Goal: Information Seeking & Learning: Learn about a topic

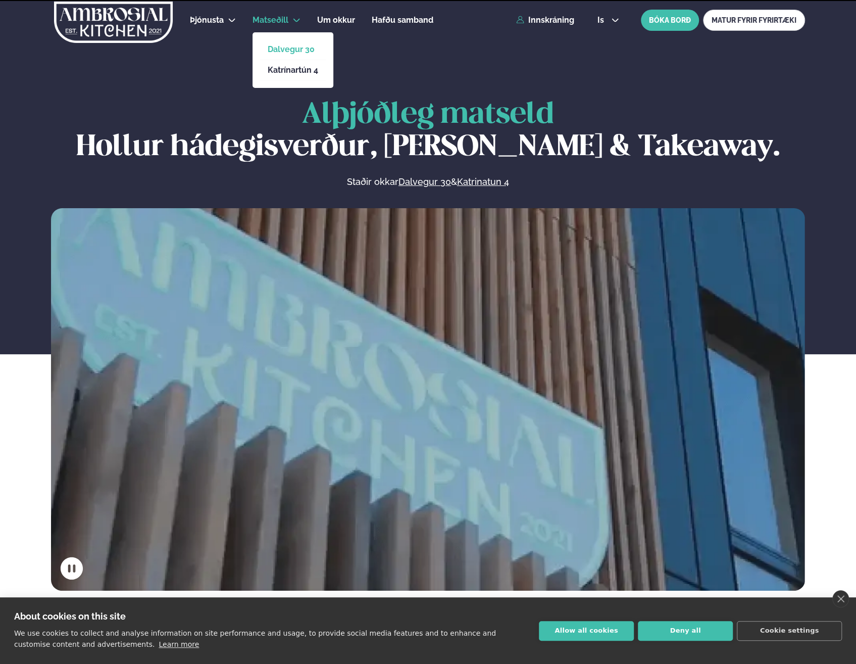
click at [282, 50] on link "Dalvegur 30" at bounding box center [293, 49] width 51 height 8
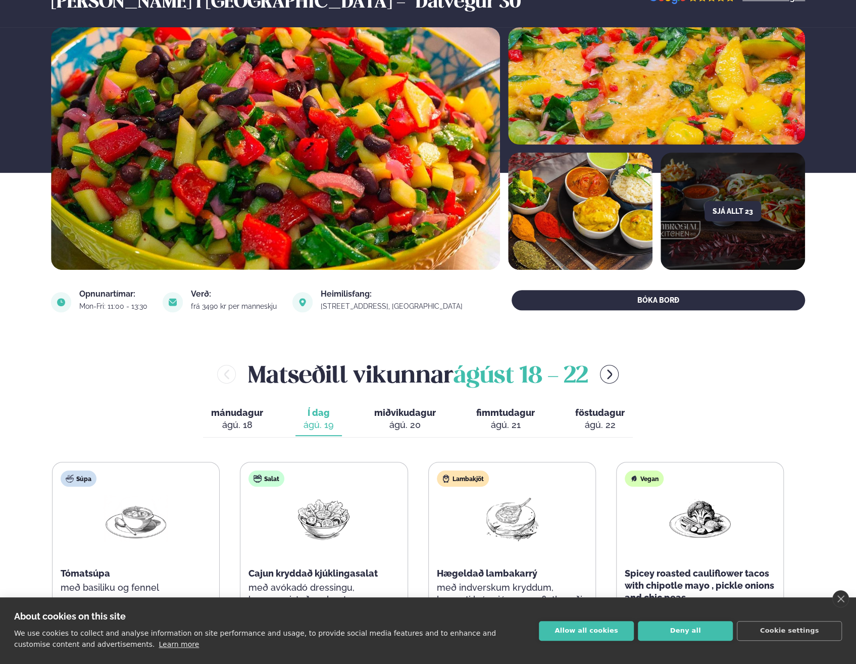
scroll to position [51, 0]
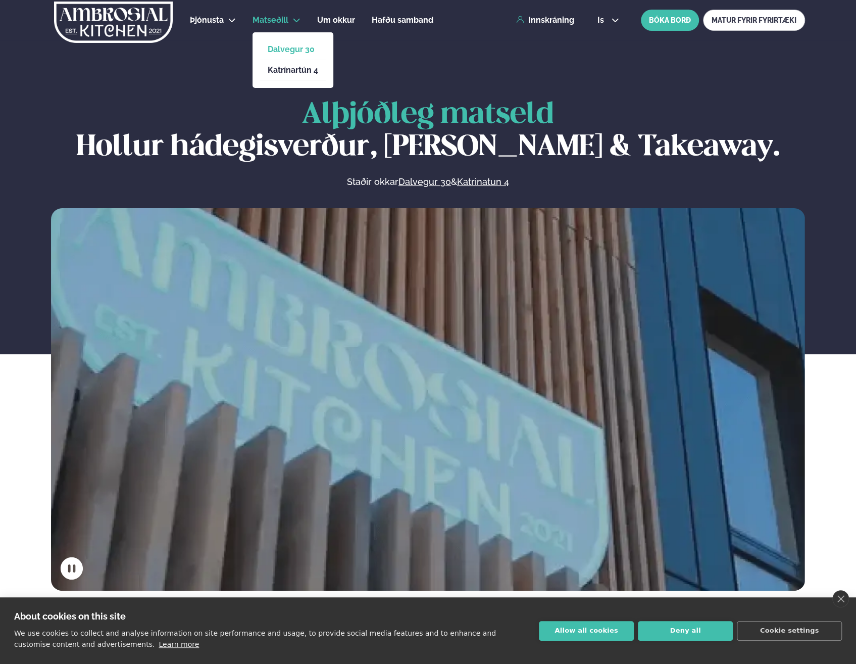
click at [277, 45] on link "Dalvegur 30" at bounding box center [293, 49] width 51 height 8
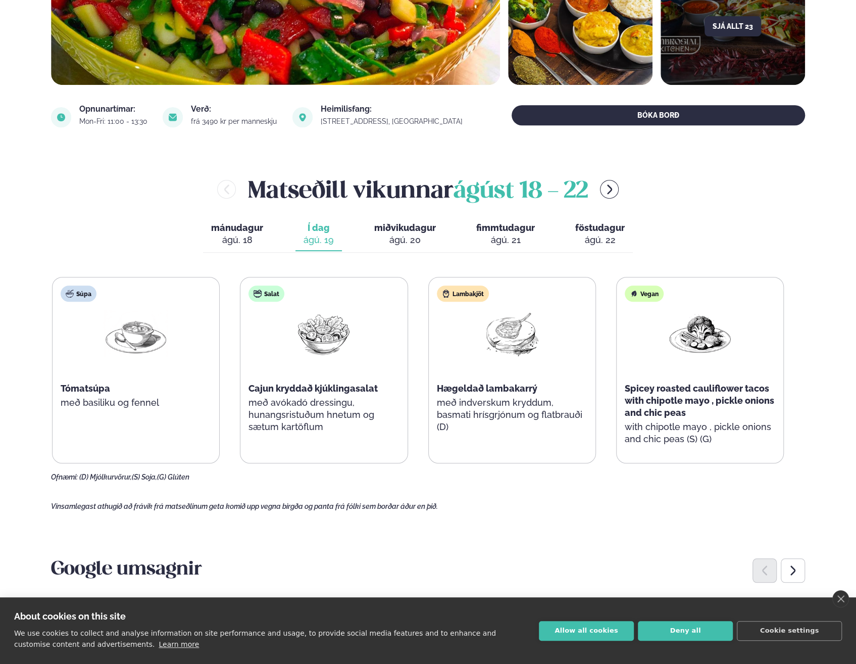
scroll to position [257, 0]
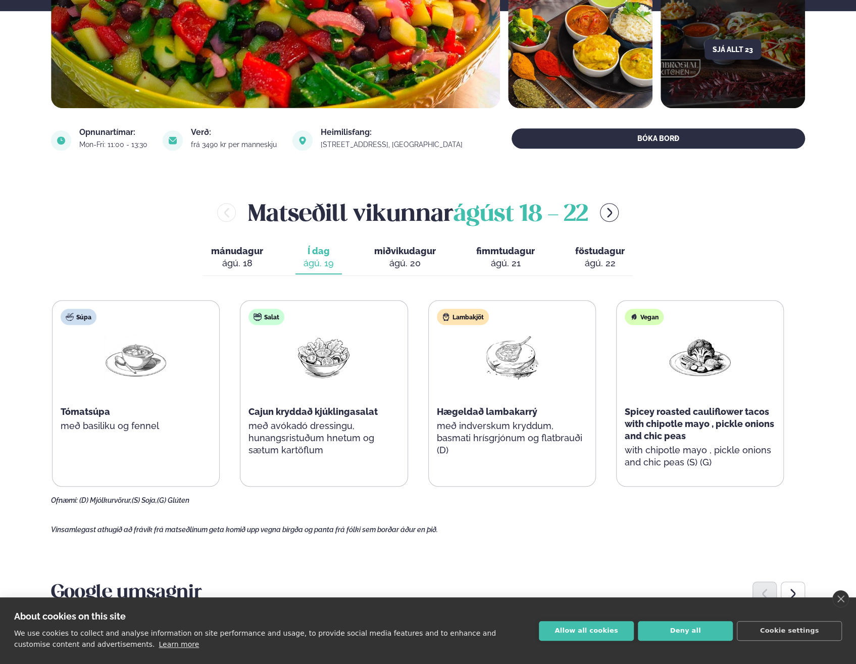
click at [402, 258] on div "ágú. 20" at bounding box center [405, 263] width 62 height 12
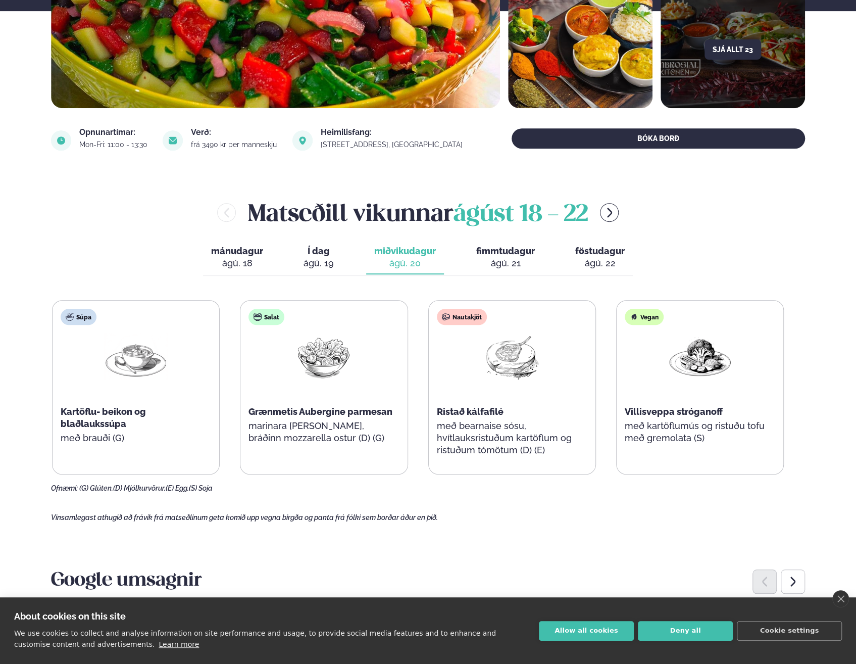
click at [318, 261] on div "ágú. 19" at bounding box center [319, 263] width 30 height 12
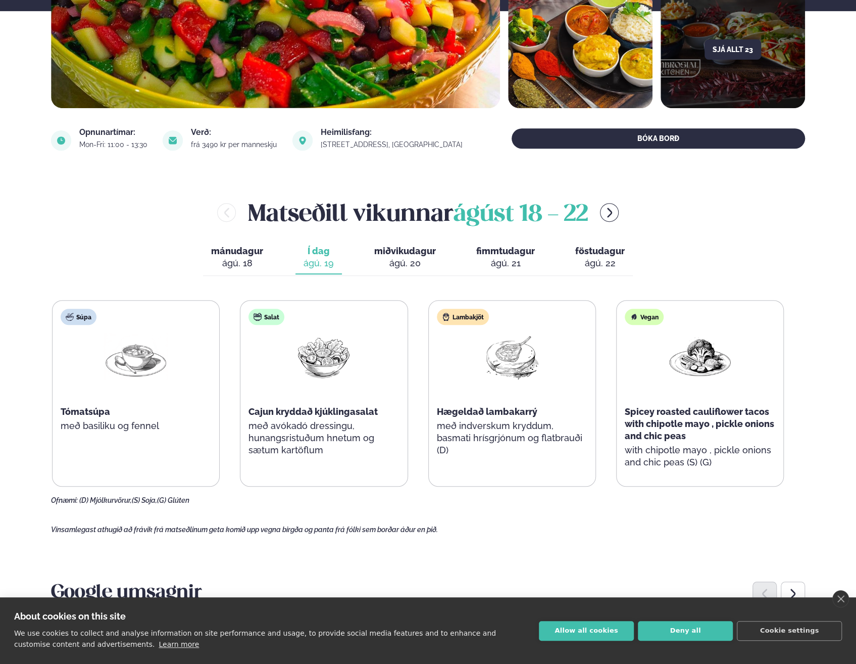
click at [515, 257] on div "ágú. 21" at bounding box center [505, 263] width 59 height 12
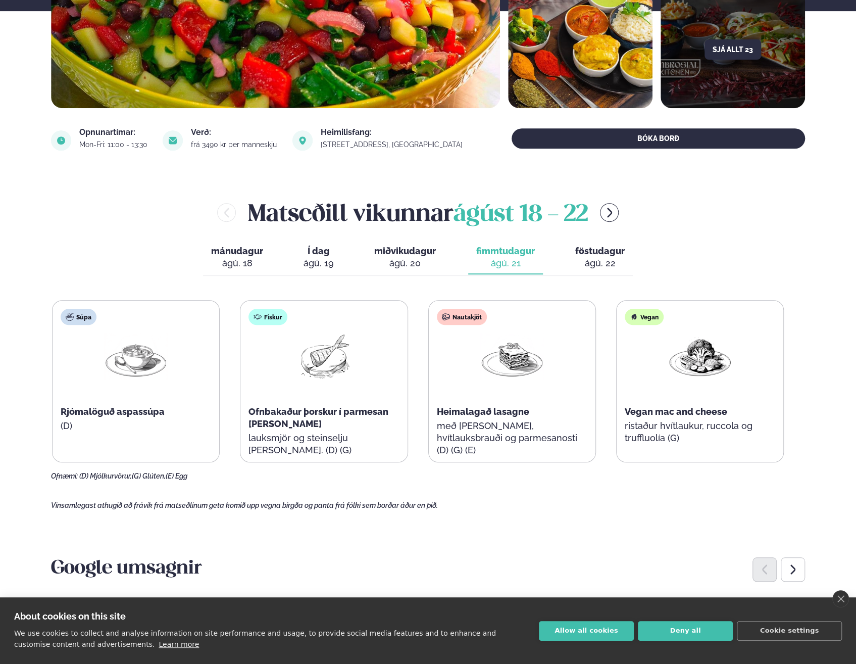
click at [569, 263] on button "föstudagur fös. ágú. 22" at bounding box center [600, 257] width 66 height 33
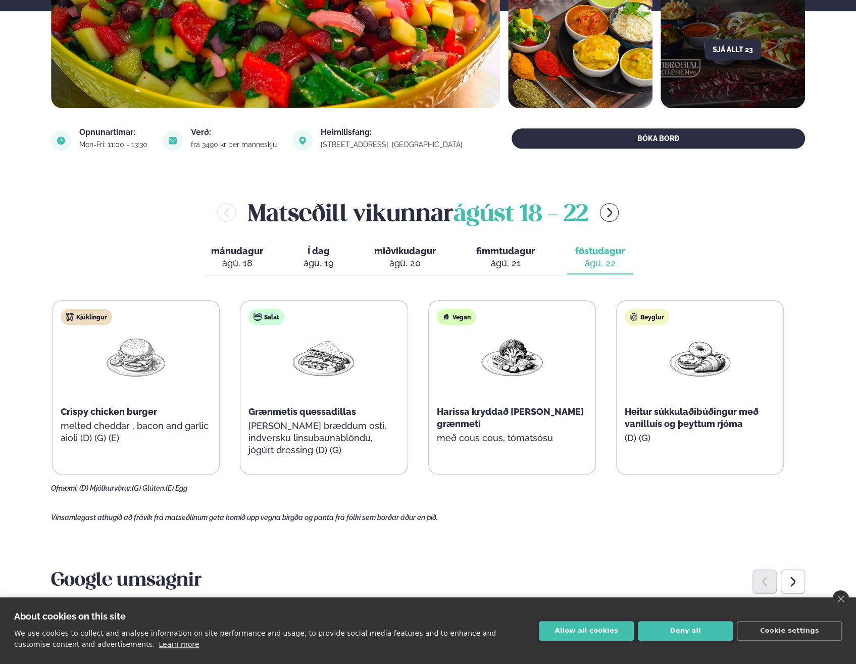
click at [418, 263] on div "ágú. 20" at bounding box center [405, 263] width 62 height 12
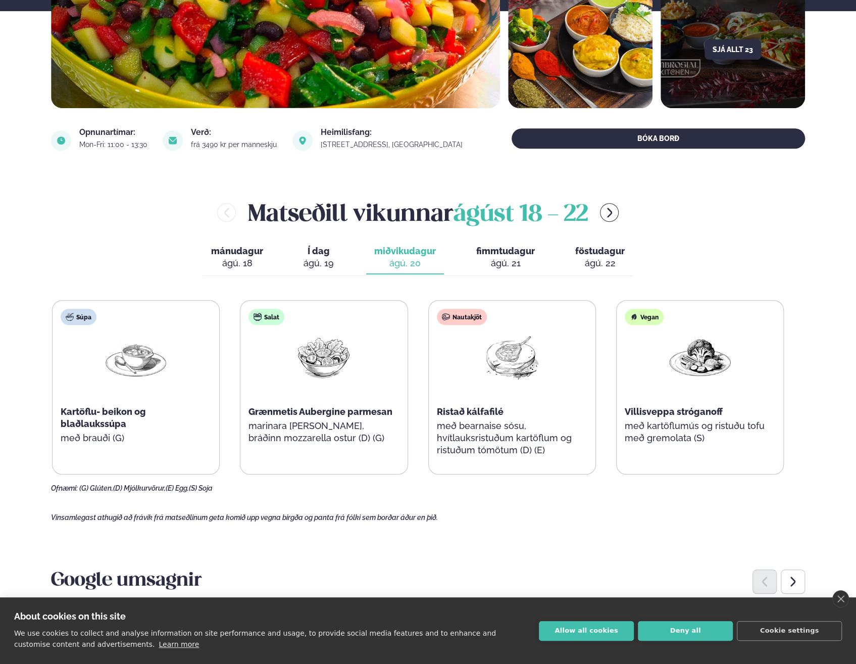
click at [591, 260] on div "ágú. 22" at bounding box center [600, 263] width 50 height 12
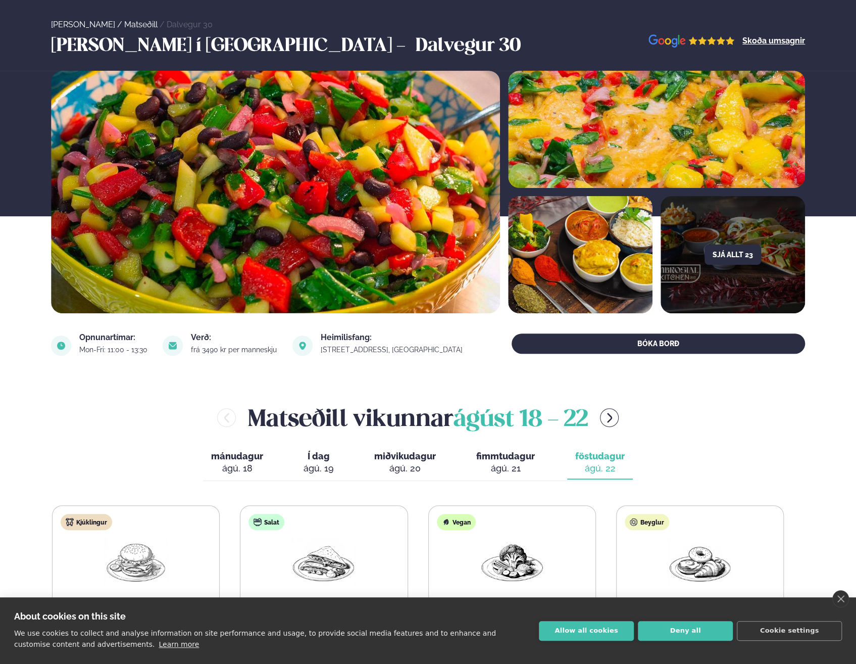
scroll to position [0, 0]
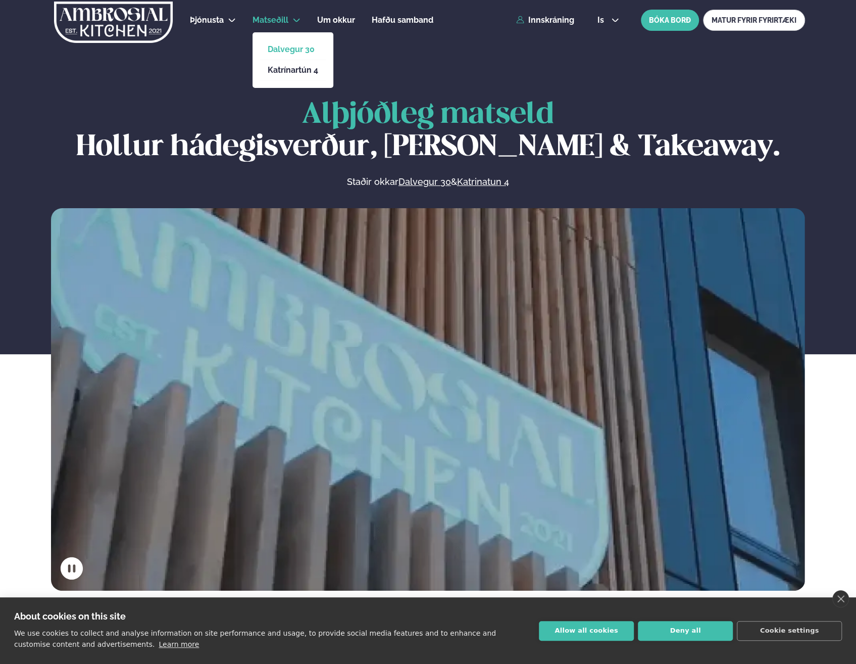
click at [296, 51] on link "Dalvegur 30" at bounding box center [293, 49] width 51 height 8
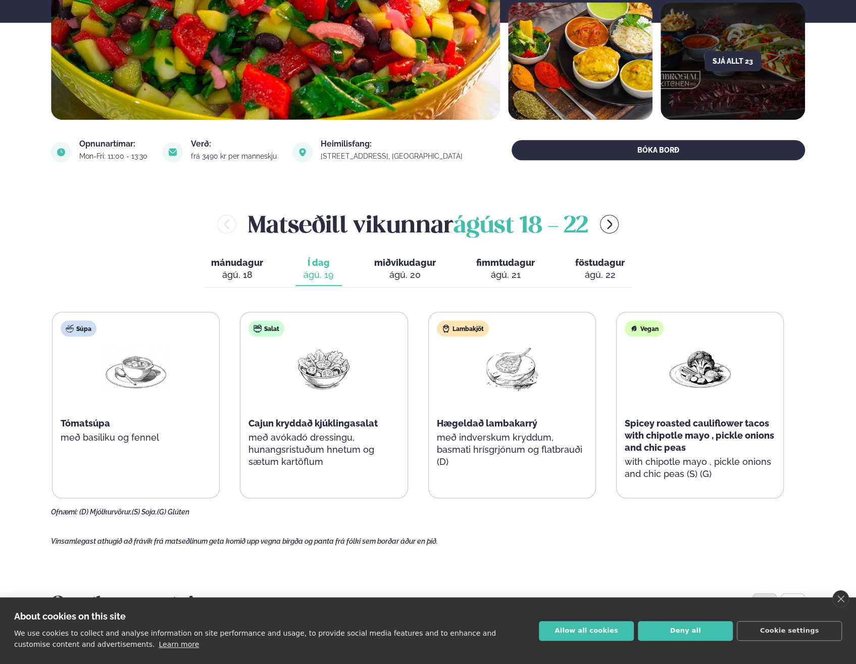
scroll to position [253, 0]
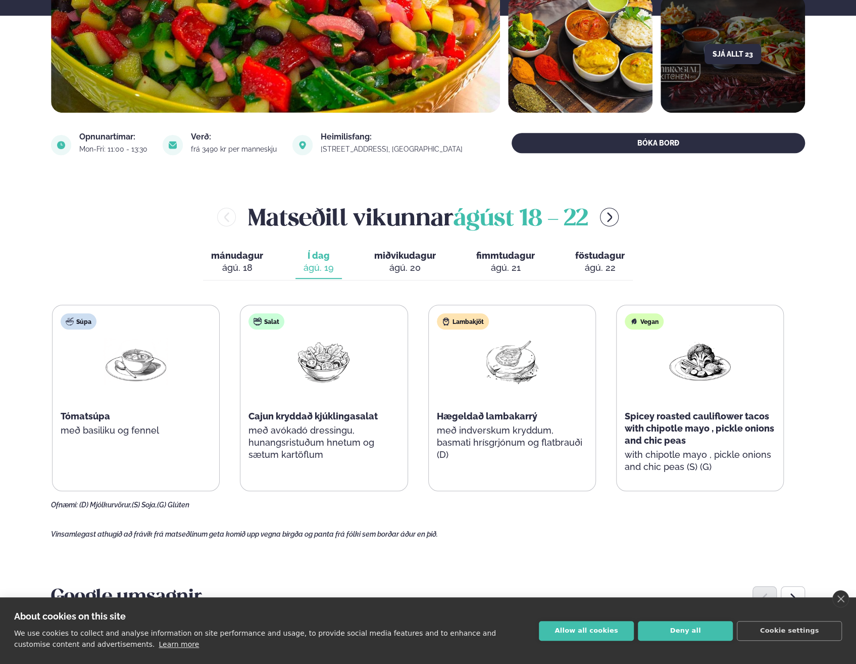
drag, startPoint x: 347, startPoint y: 407, endPoint x: 322, endPoint y: 412, distance: 24.7
drag, startPoint x: 322, startPoint y: 412, endPoint x: 284, endPoint y: 506, distance: 101.8
click at [277, 514] on main "[PERSON_NAME] / Matseðill / Dalvegur 30 [PERSON_NAME] í [GEOGRAPHIC_DATA] - Dal…" at bounding box center [428, 594] width 815 height 1695
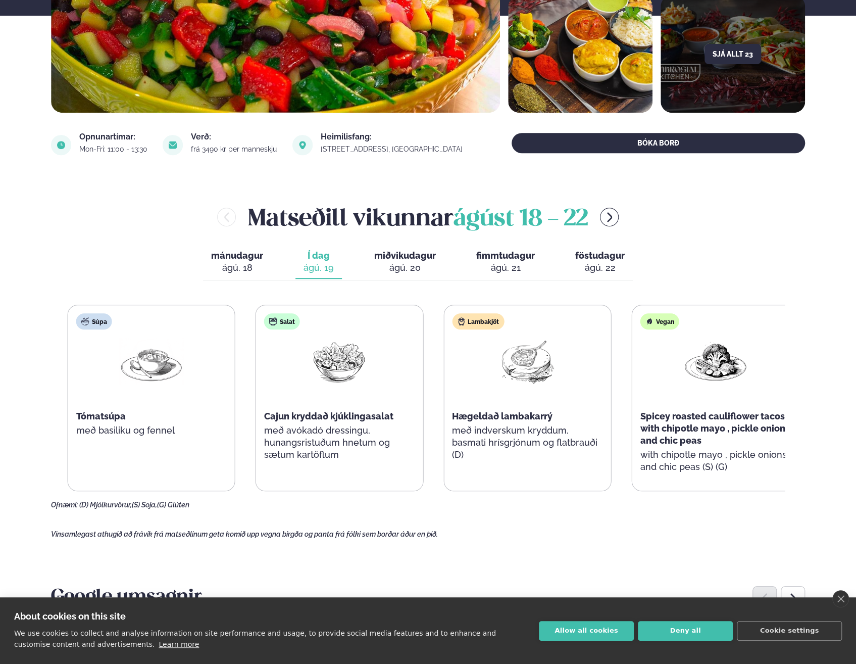
click at [537, 414] on span "Hægeldað lambakarrý" at bounding box center [502, 416] width 101 height 11
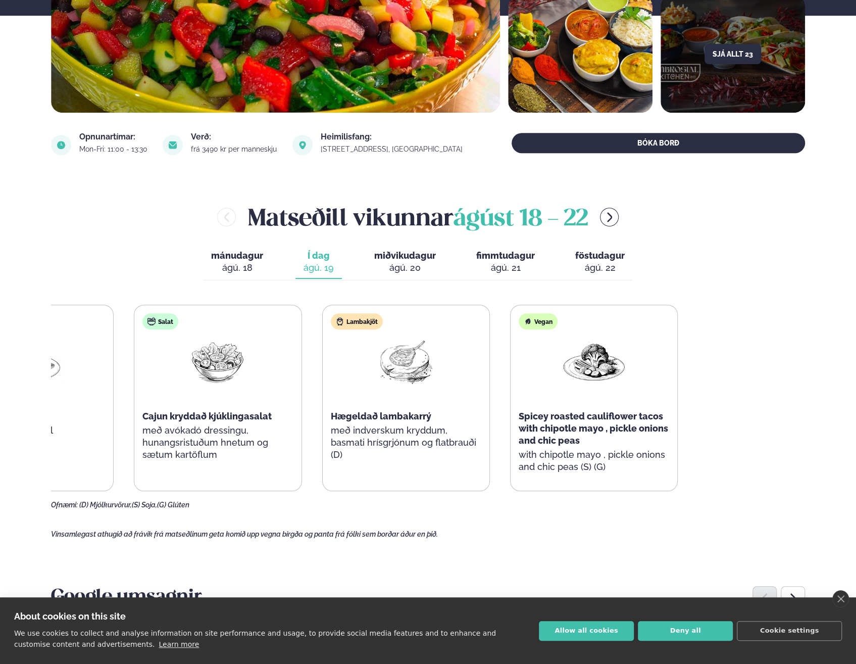
click at [376, 415] on div "Súpa Tómatsúpa með basiliku og fennel Salat Cajun kryddað kjúklingasalat með av…" at bounding box center [312, 398] width 732 height 186
